Goal: Navigation & Orientation: Understand site structure

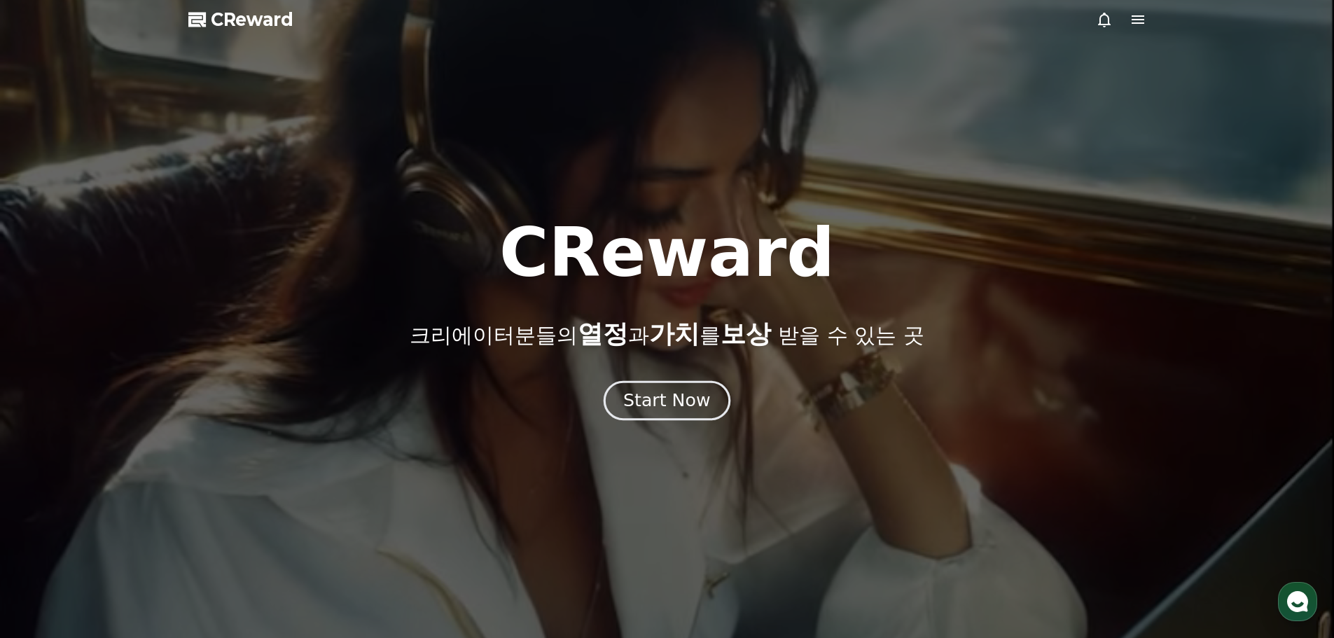
click at [661, 403] on div "Start Now" at bounding box center [666, 401] width 87 height 24
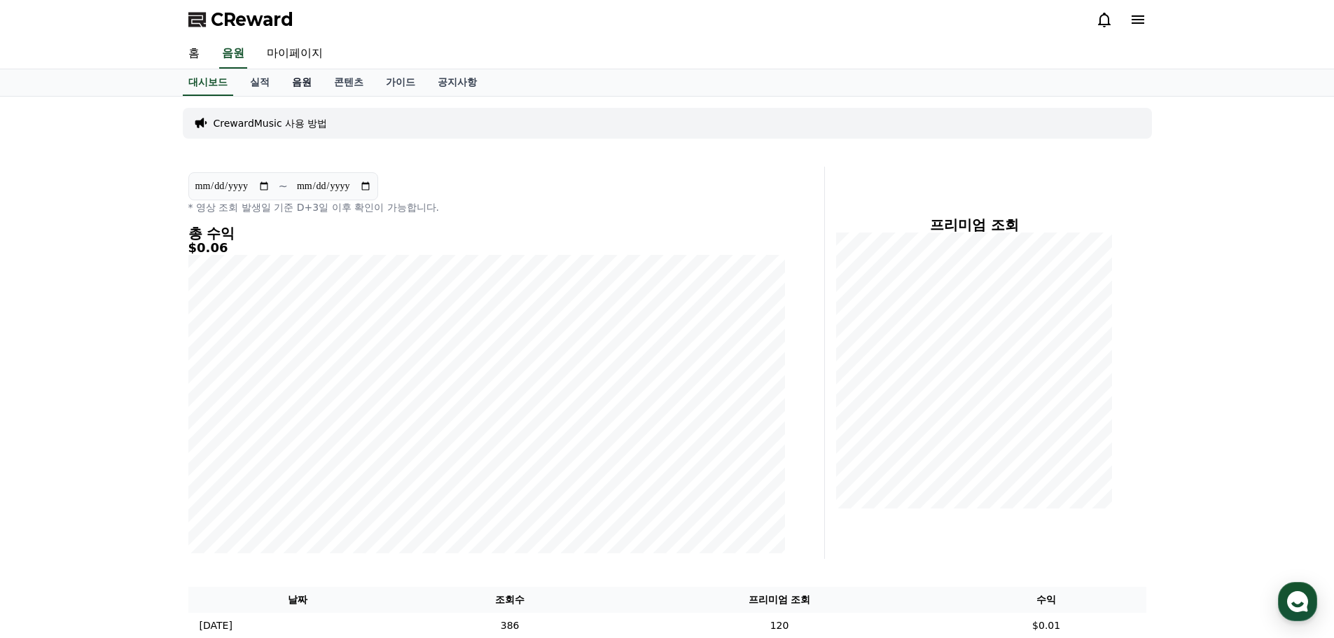
click at [304, 86] on link "음원" at bounding box center [302, 82] width 42 height 27
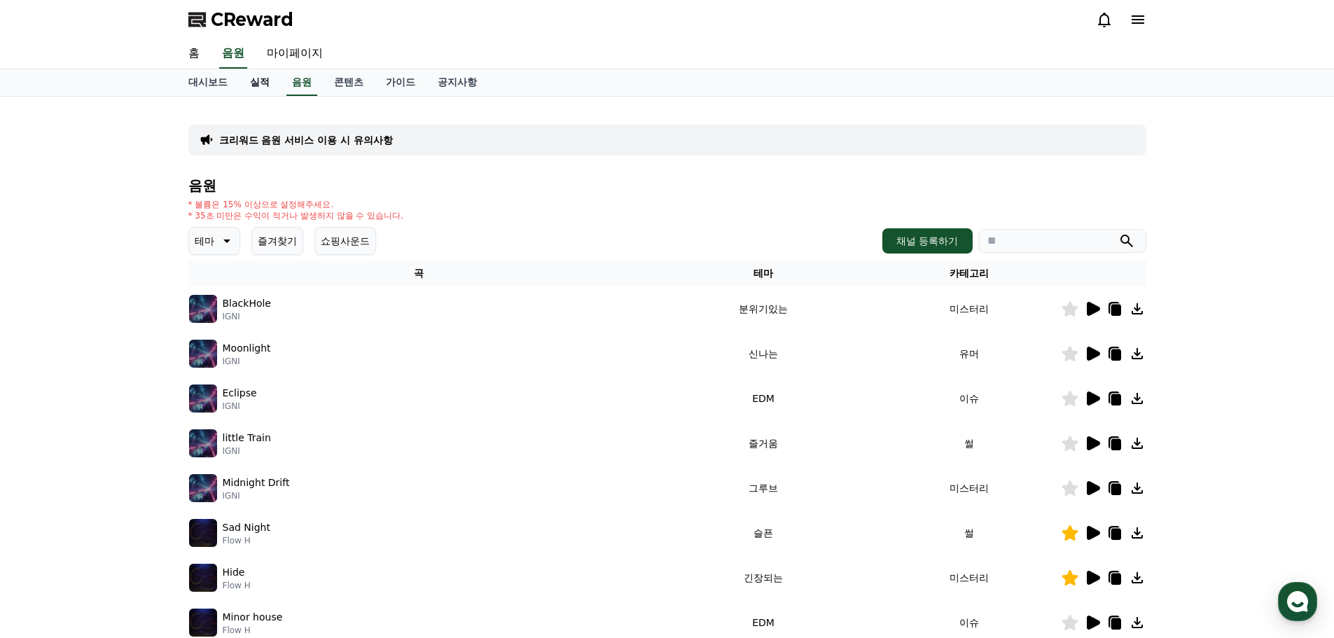
click at [261, 84] on link "실적" at bounding box center [260, 82] width 42 height 27
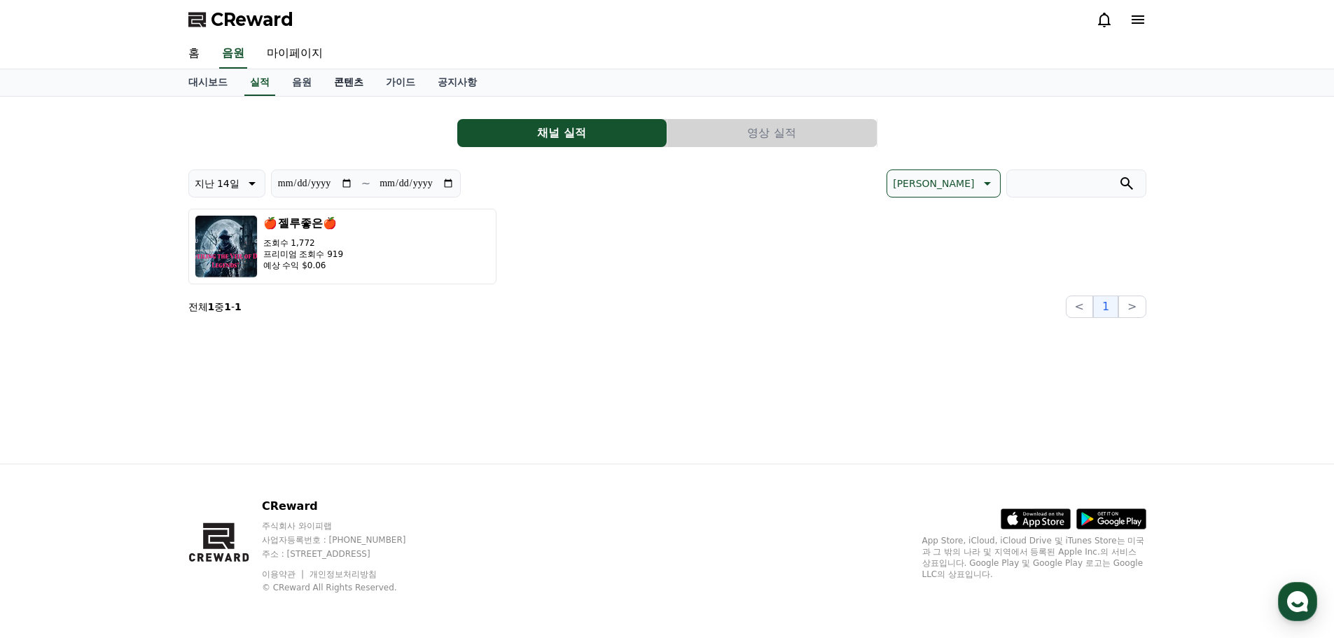
click at [349, 86] on link "콘텐츠" at bounding box center [349, 82] width 52 height 27
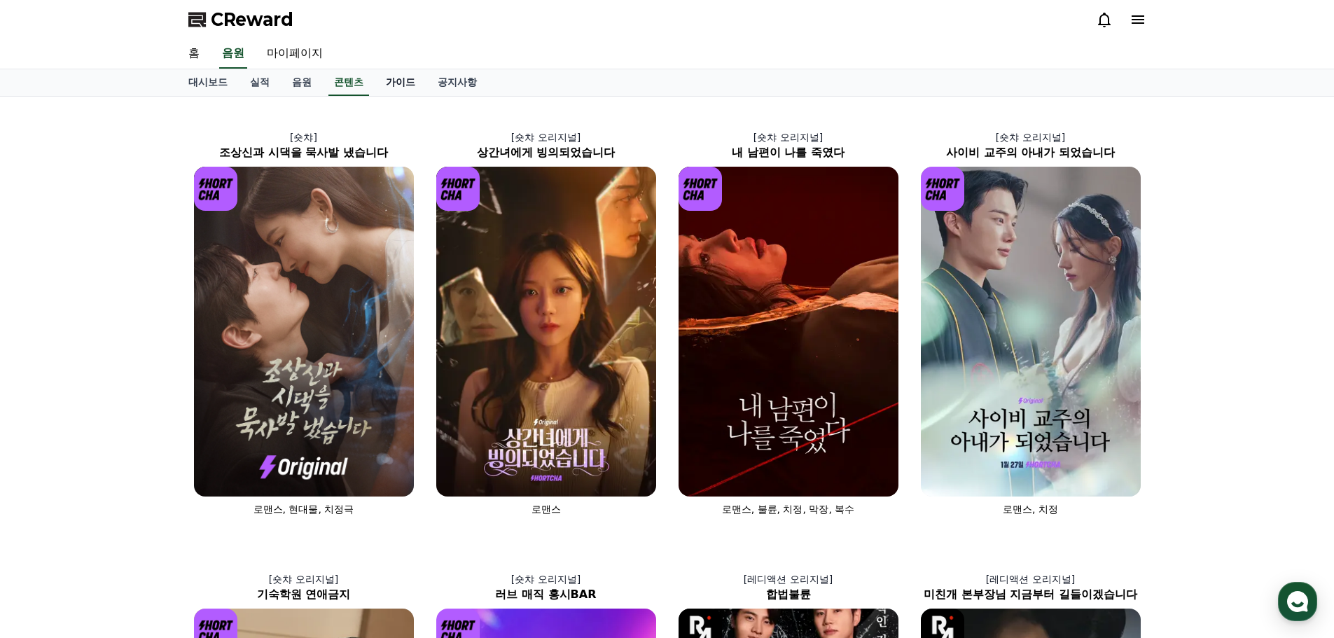
click at [398, 81] on link "가이드" at bounding box center [401, 82] width 52 height 27
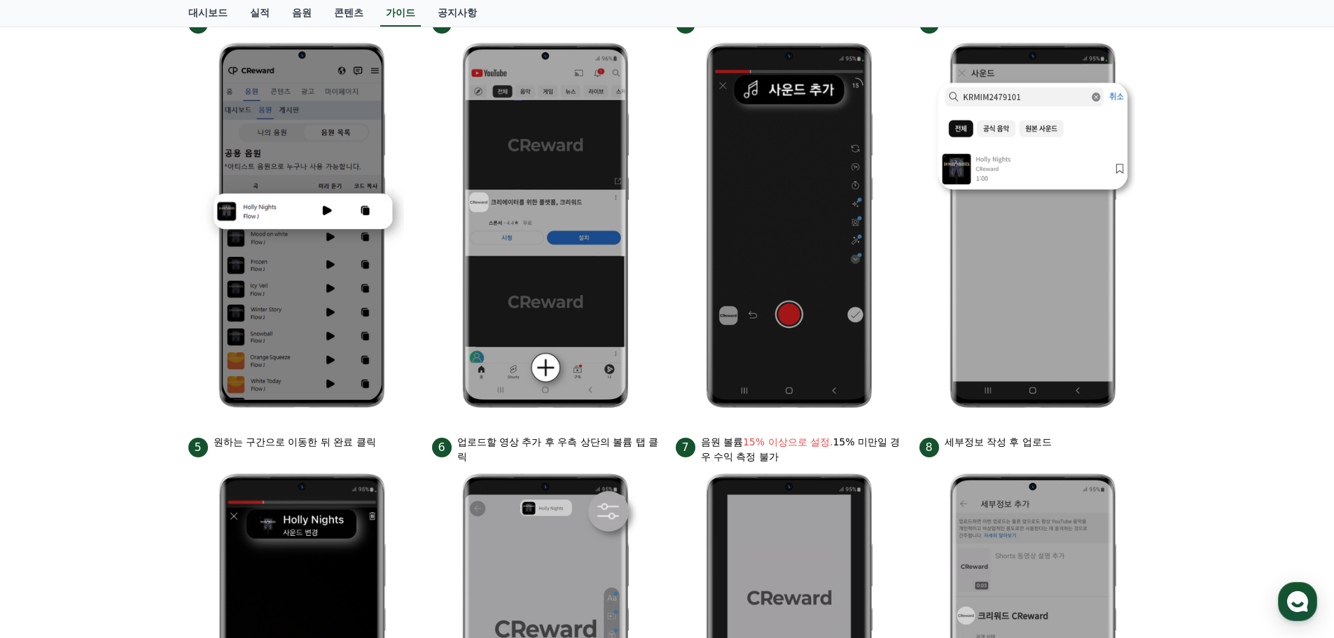
scroll to position [280, 0]
